Goal: Use online tool/utility: Use online tool/utility

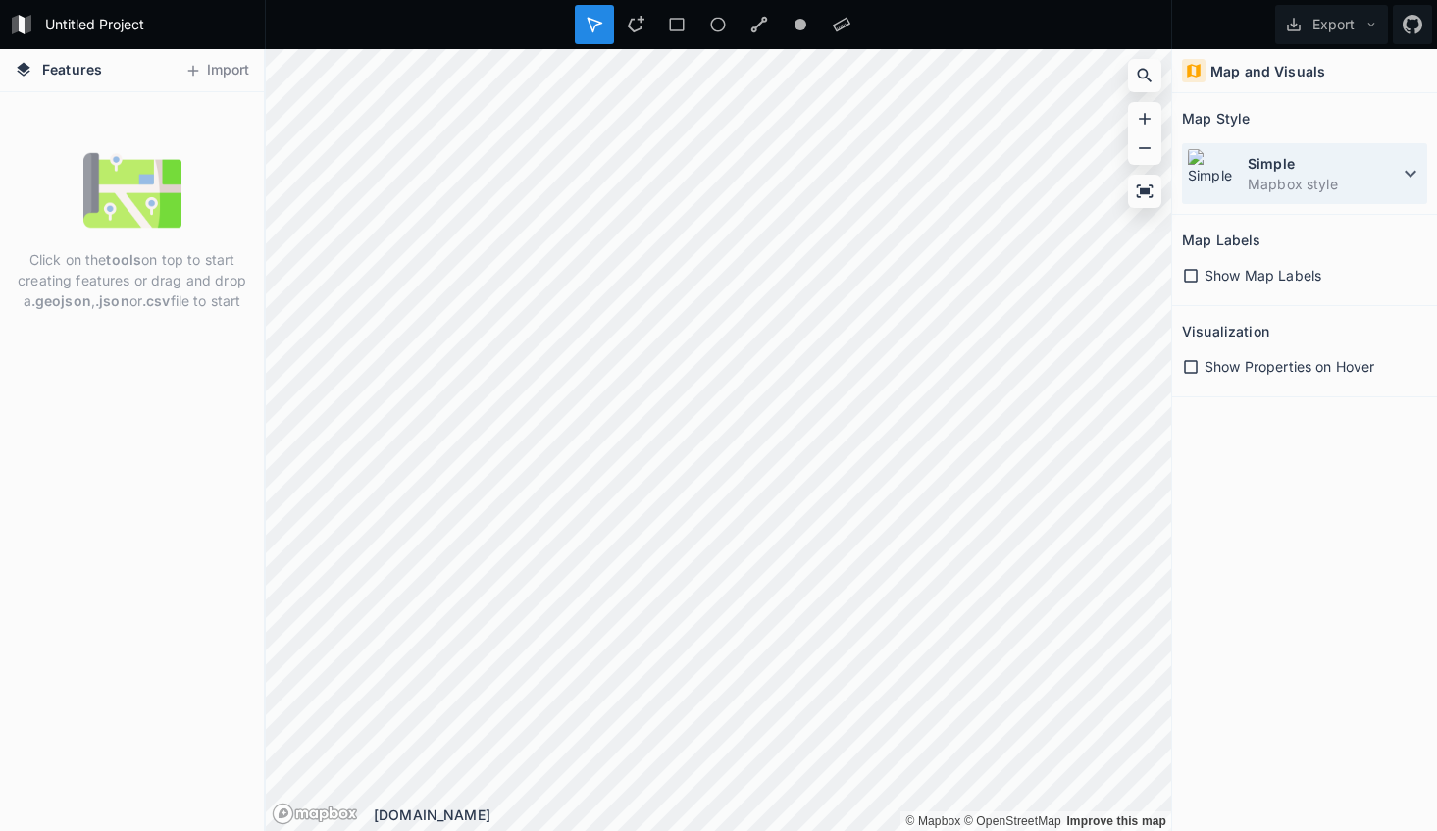
click at [1323, 175] on dd "Mapbox style" at bounding box center [1323, 184] width 151 height 21
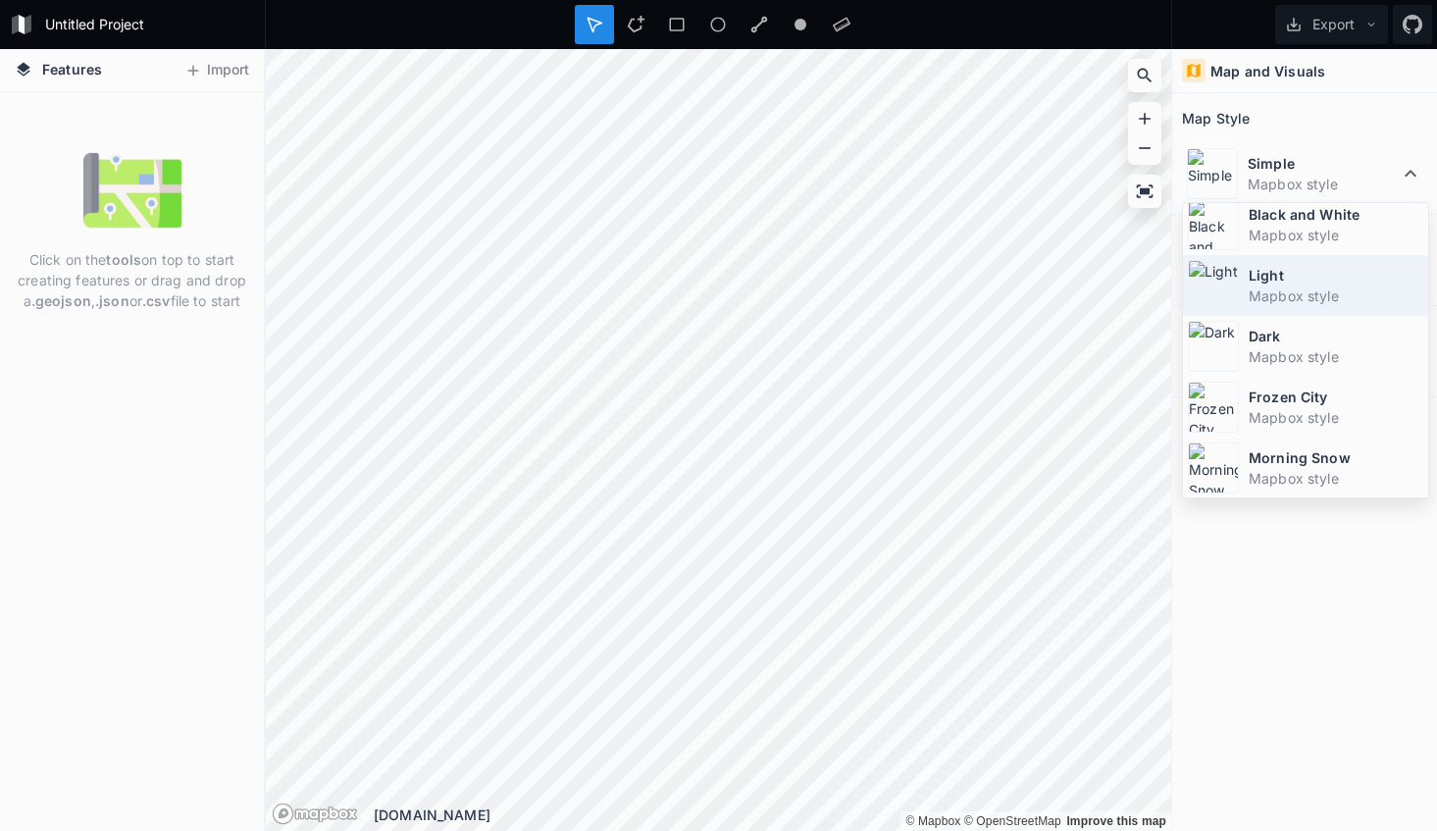
scroll to position [131, 0]
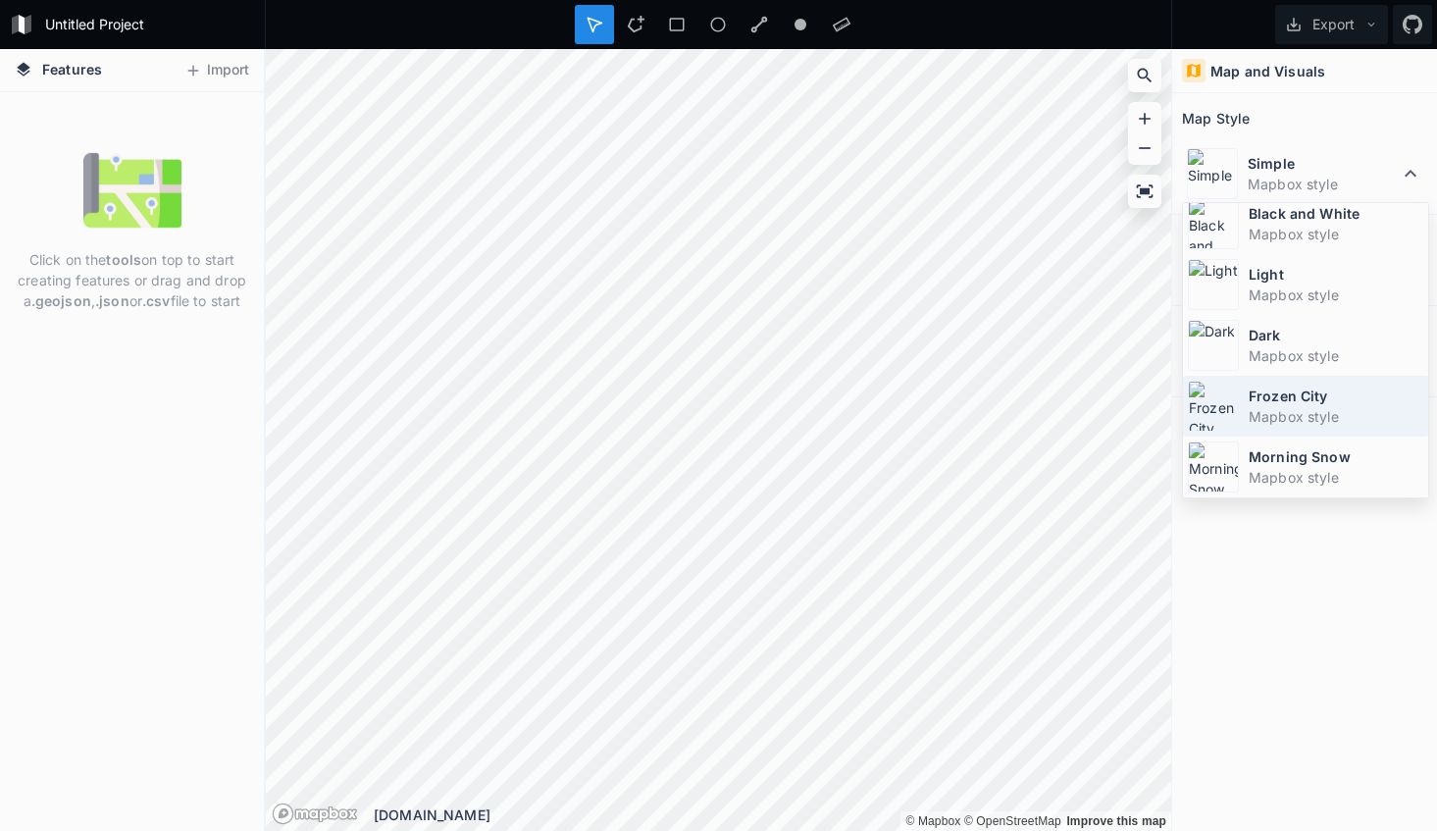
click at [1288, 402] on dt "Frozen City" at bounding box center [1336, 396] width 175 height 21
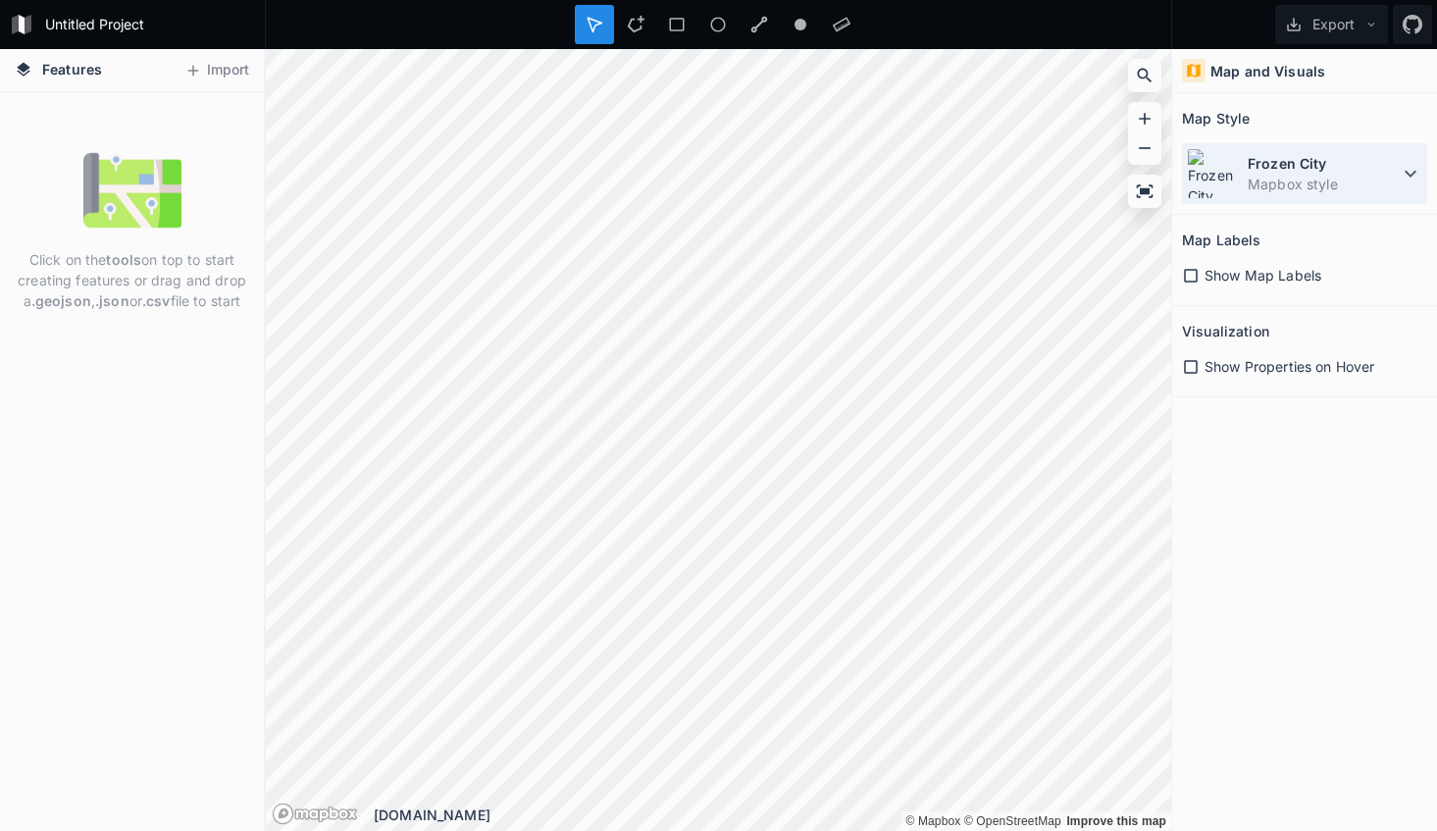
click at [1354, 180] on dd "Mapbox style" at bounding box center [1323, 184] width 151 height 21
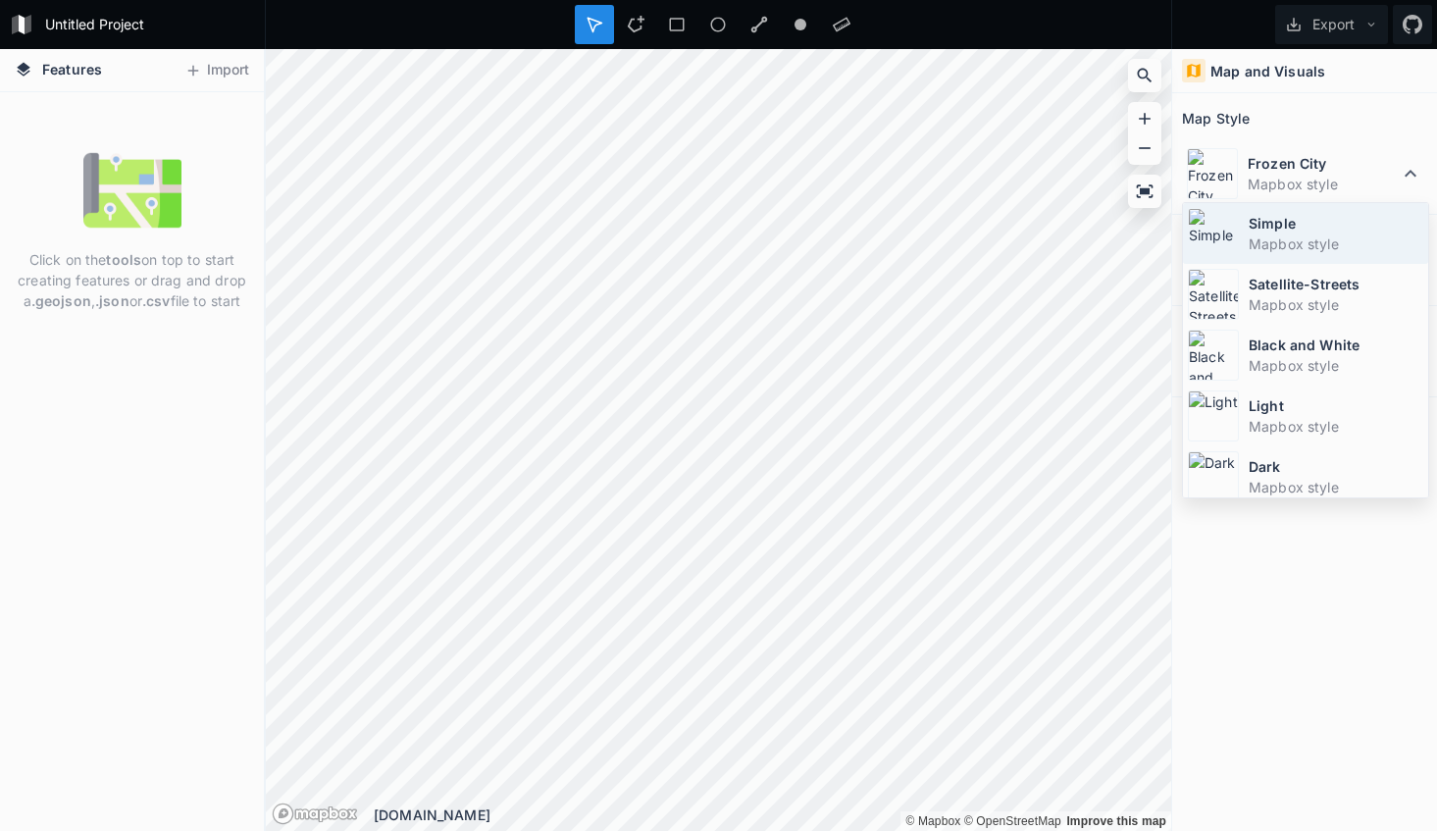
click at [1327, 238] on dd "Mapbox style" at bounding box center [1336, 243] width 175 height 21
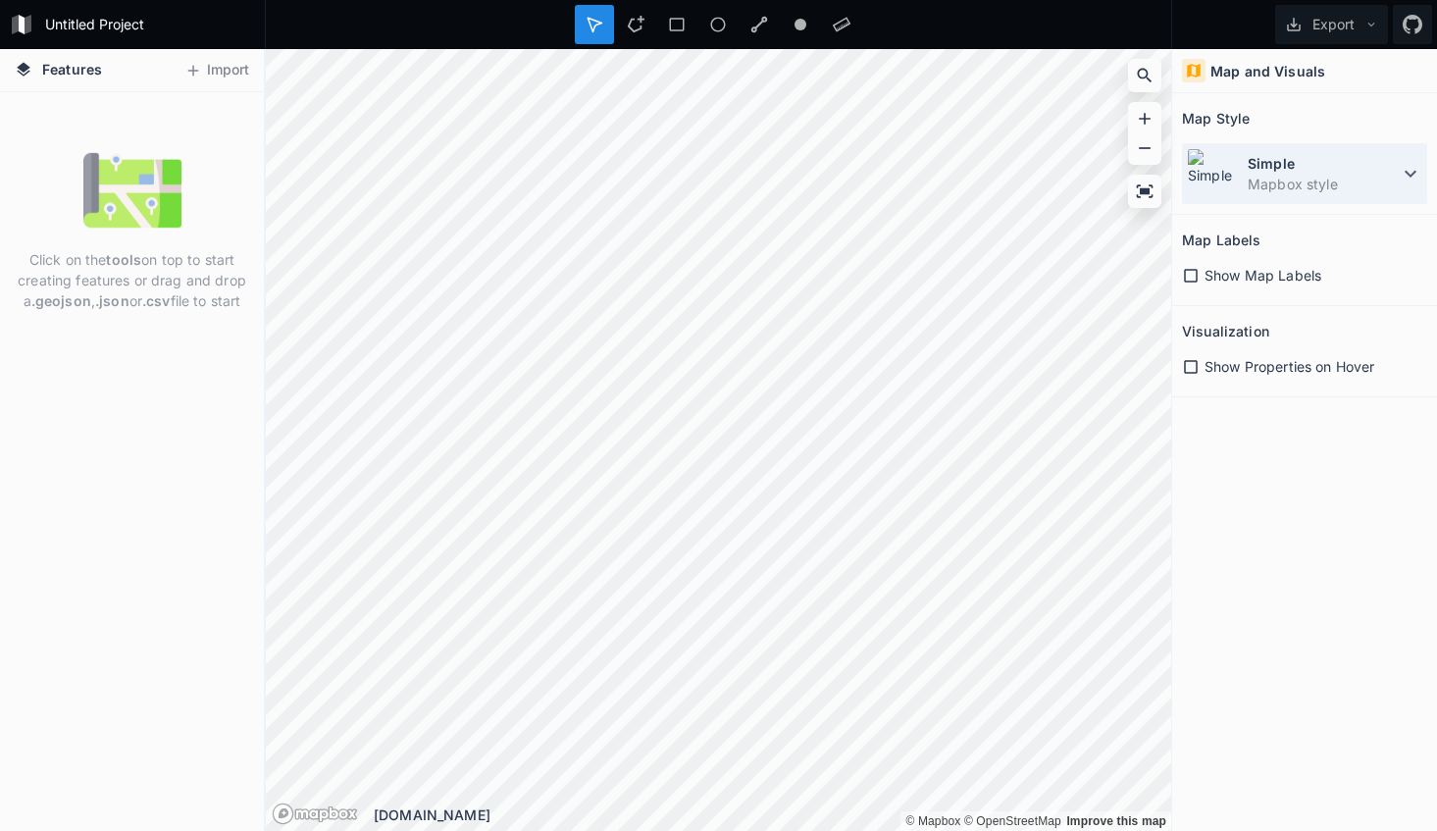
click at [1306, 175] on dd "Mapbox style" at bounding box center [1323, 184] width 151 height 21
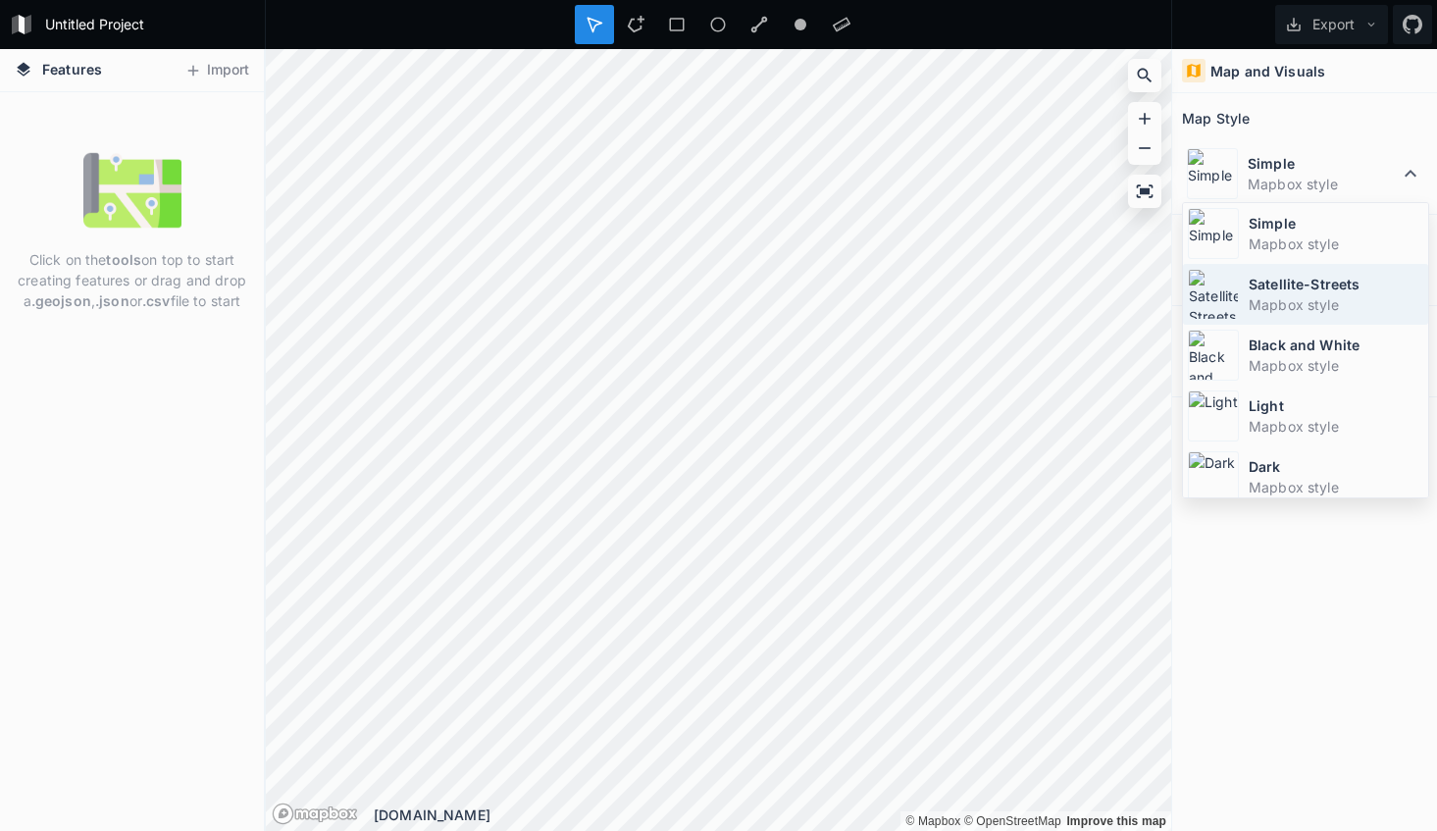
click at [1350, 290] on dt "Satellite-Streets" at bounding box center [1336, 284] width 175 height 21
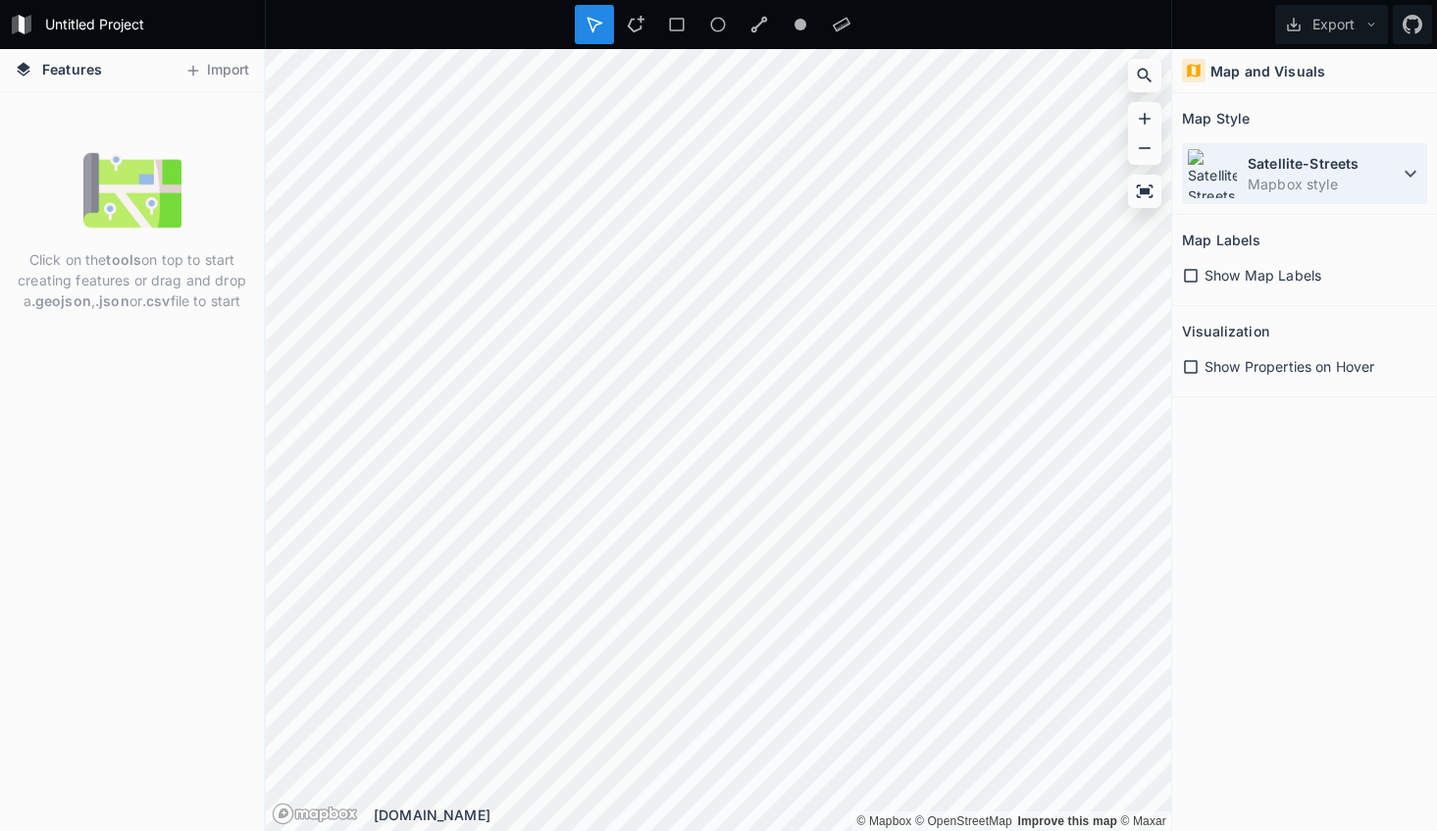
click at [1305, 172] on dt "Satellite-Streets" at bounding box center [1323, 163] width 151 height 21
drag, startPoint x: 728, startPoint y: 18, endPoint x: 749, endPoint y: 44, distance: 34.2
click at [733, 21] on div at bounding box center [717, 24] width 39 height 39
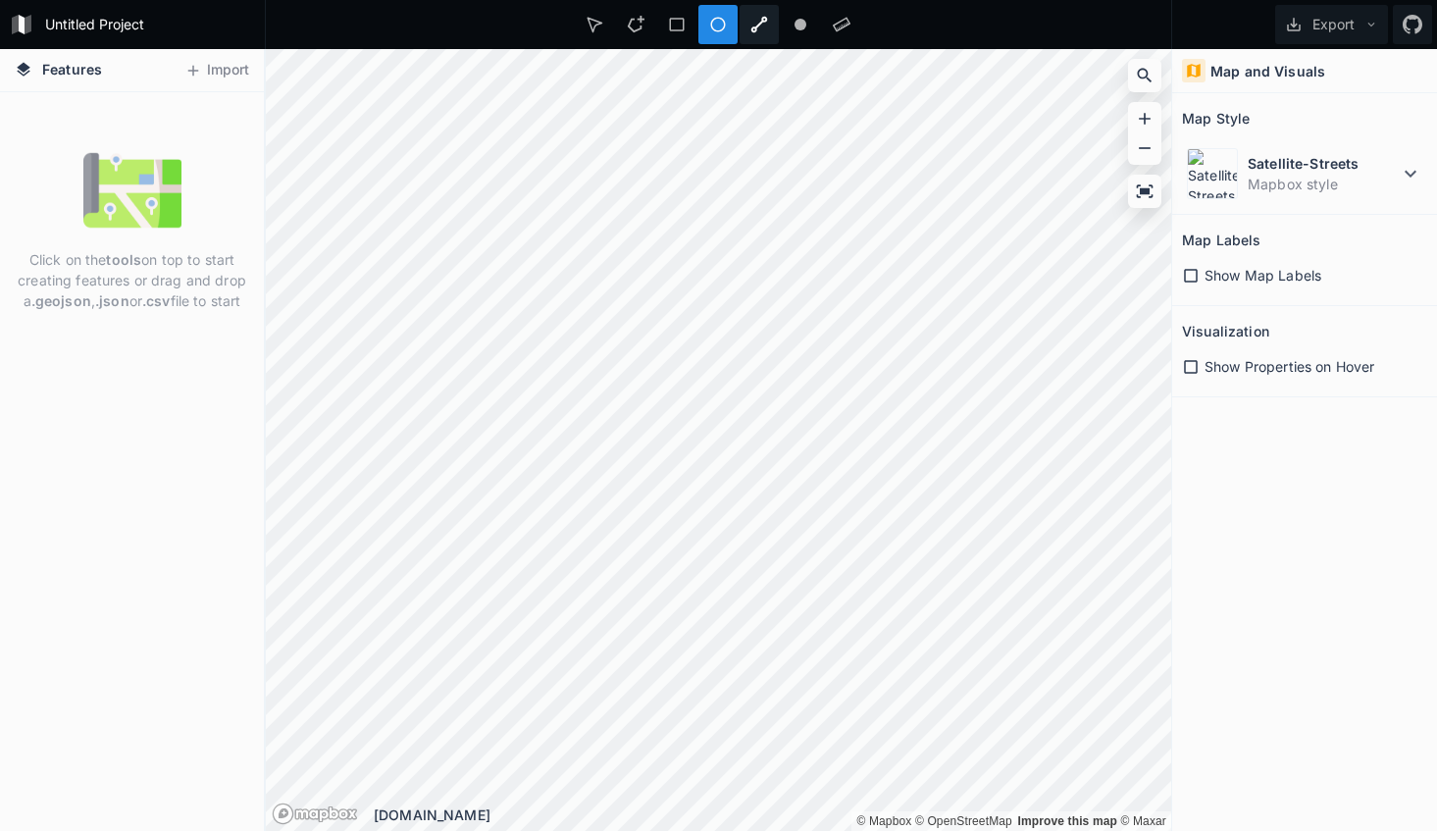
click at [756, 29] on icon at bounding box center [758, 25] width 17 height 17
click at [764, 23] on icon at bounding box center [759, 25] width 18 height 18
click at [802, 20] on circle at bounding box center [801, 25] width 12 height 12
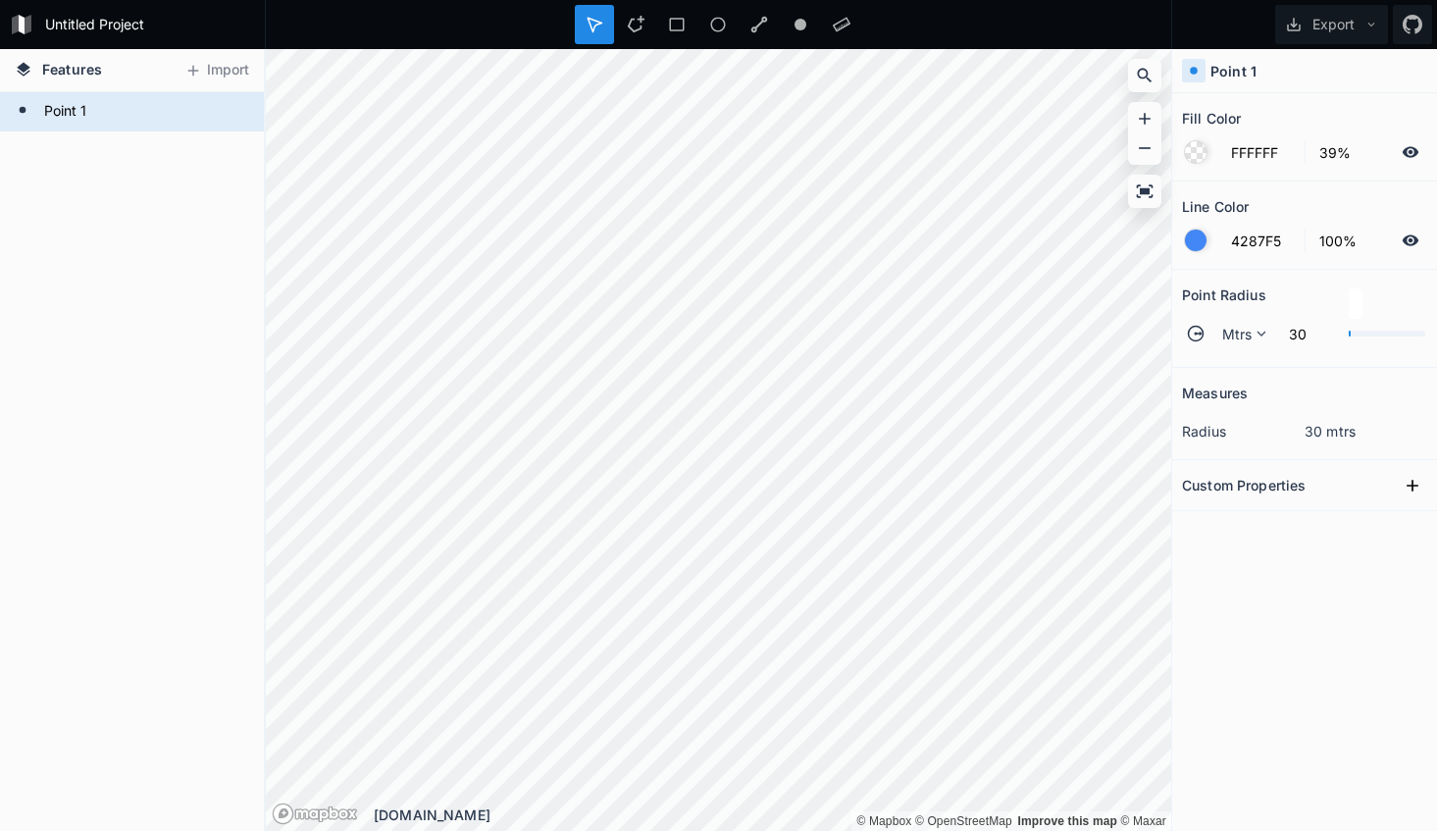
click at [991, 830] on html "Untitled Project Export Features Import Point 1 © Mapbox © OpenStreetMap Improv…" at bounding box center [718, 415] width 1437 height 831
